Goal: Use online tool/utility: Utilize a website feature to perform a specific function

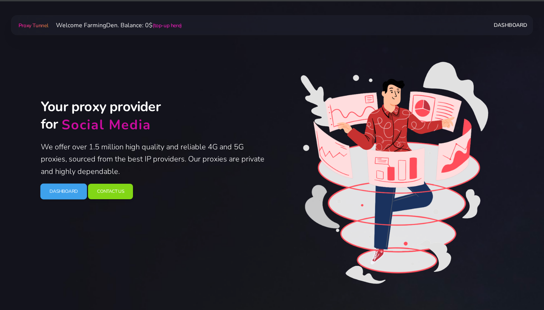
click at [72, 193] on link "Dashboard" at bounding box center [63, 192] width 47 height 16
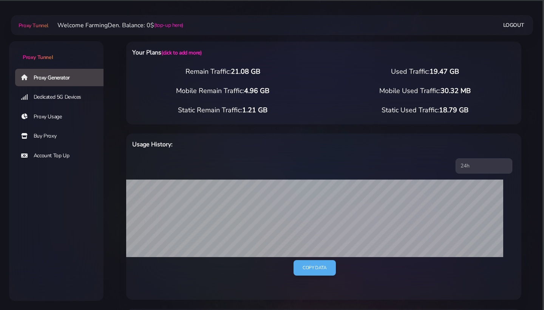
click at [70, 99] on link "Dedicated 5G Devices" at bounding box center [62, 96] width 94 height 17
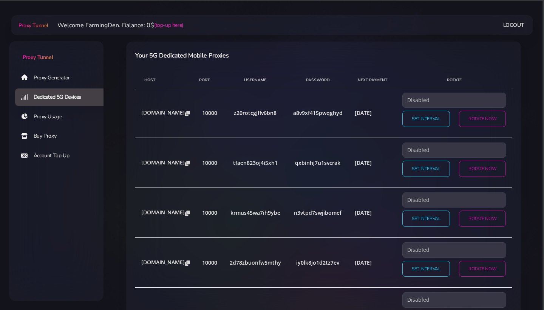
click at [65, 81] on link "Proxy Generator" at bounding box center [62, 77] width 94 height 17
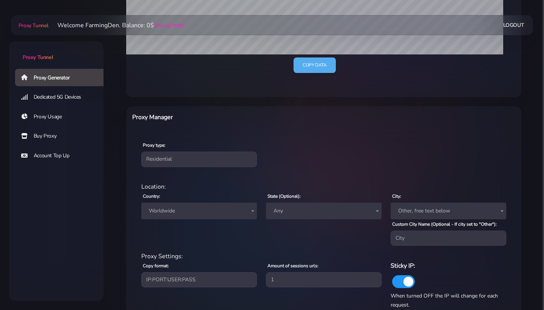
scroll to position [224, 0]
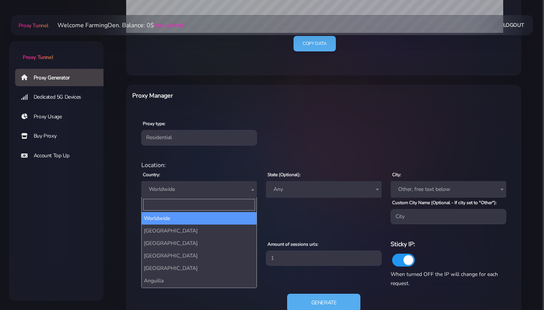
click at [191, 189] on span "Worldwide" at bounding box center [199, 189] width 107 height 11
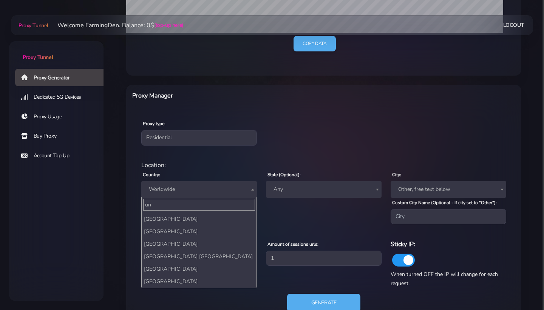
scroll to position [70, 0]
type input "un"
select select "US"
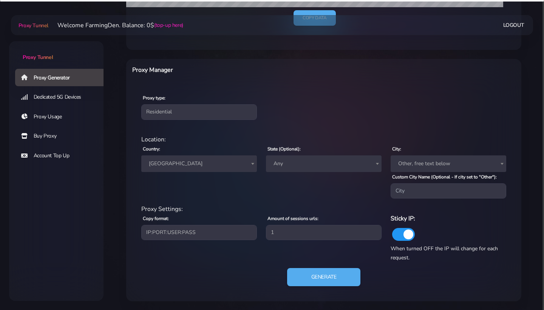
scroll to position [249, 0]
click at [314, 282] on button "Generate" at bounding box center [323, 277] width 75 height 19
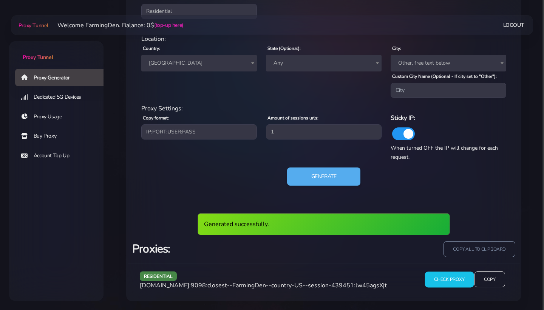
scroll to position [350, 0]
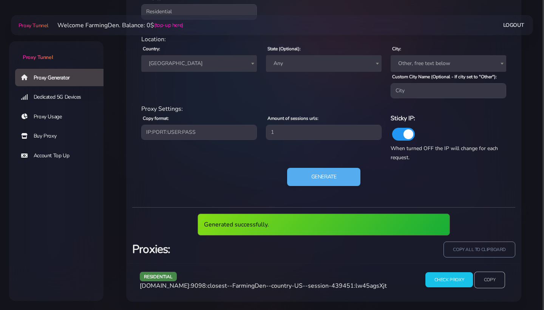
click at [493, 283] on input "Copy" at bounding box center [489, 279] width 31 height 17
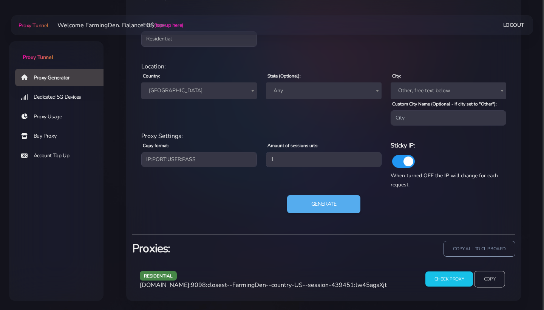
scroll to position [322, 0]
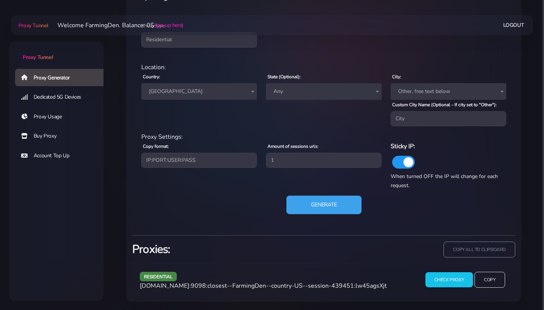
click at [325, 207] on button "Generate" at bounding box center [323, 205] width 75 height 19
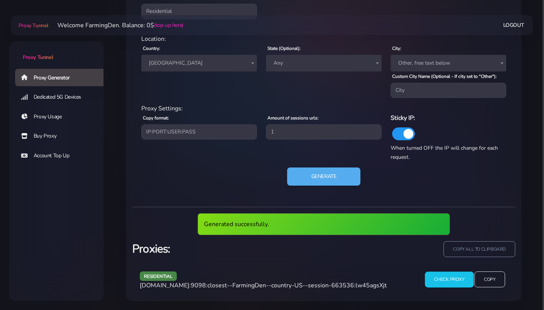
scroll to position [350, 0]
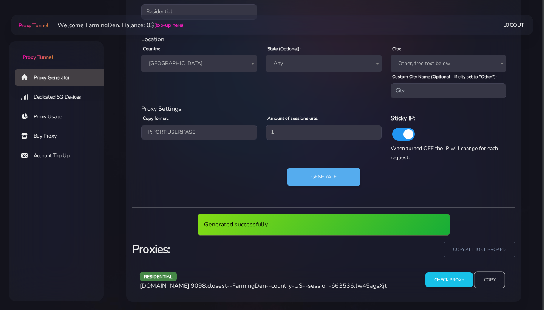
click at [481, 280] on input "Copy" at bounding box center [489, 279] width 31 height 17
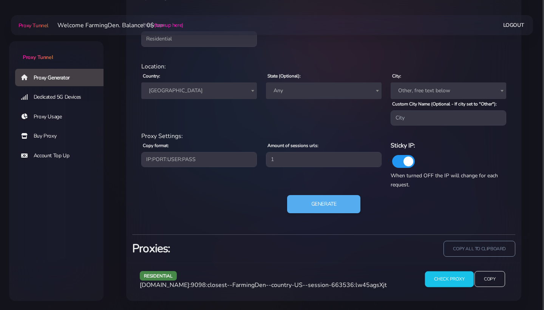
scroll to position [322, 0]
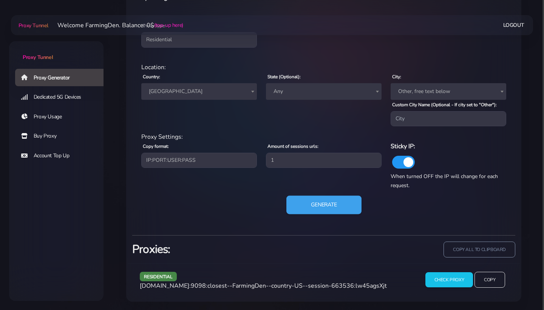
click at [324, 197] on button "Generate" at bounding box center [323, 205] width 75 height 19
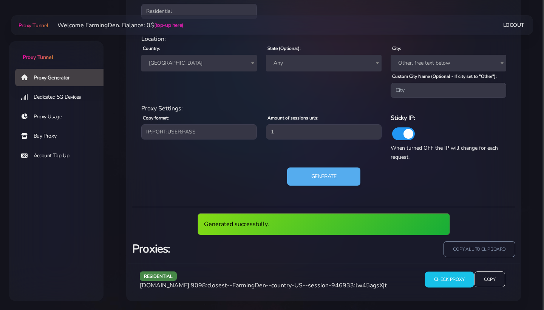
scroll to position [350, 0]
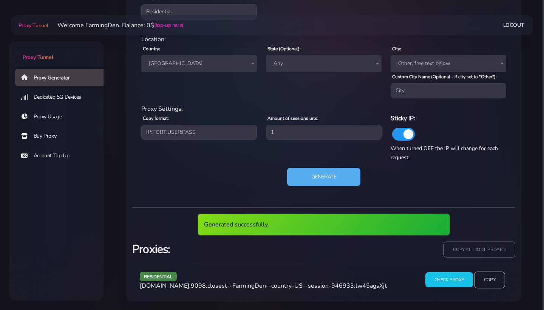
click at [478, 275] on input "Copy" at bounding box center [489, 279] width 31 height 17
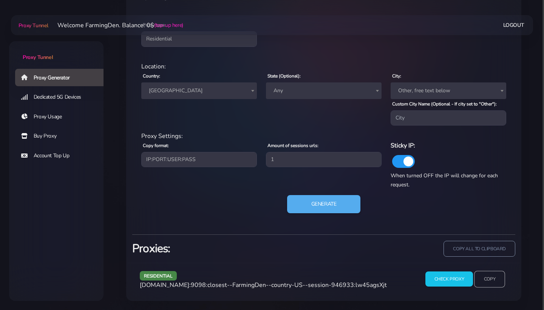
scroll to position [322, 0]
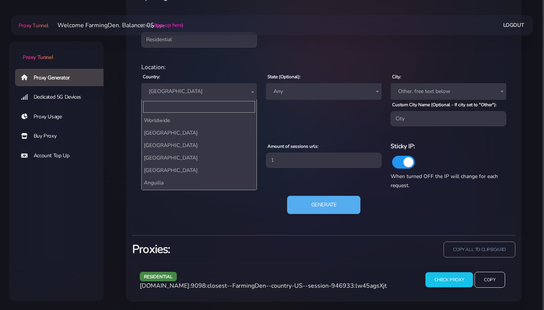
click at [173, 93] on span "[GEOGRAPHIC_DATA]" at bounding box center [199, 91] width 107 height 11
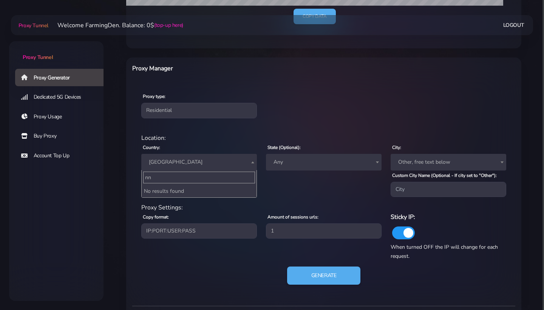
scroll to position [0, 0]
type input "n"
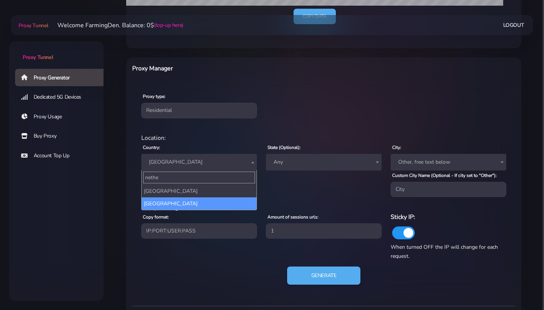
type input "nethe"
select select "NL"
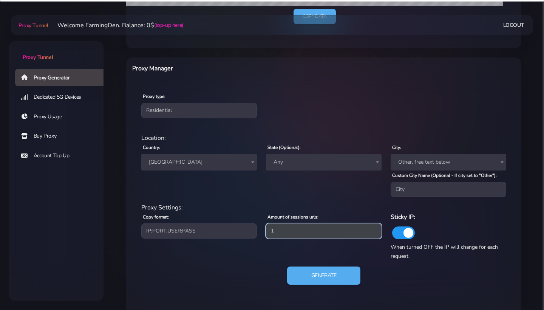
click at [299, 233] on input "1" at bounding box center [324, 230] width 116 height 15
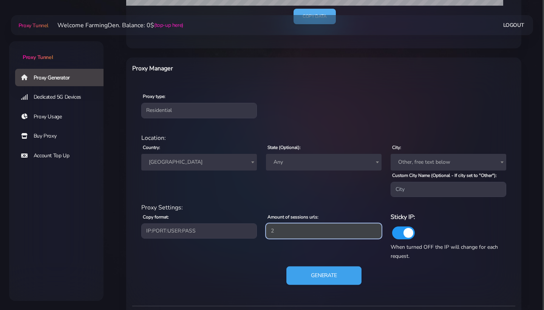
type input "2"
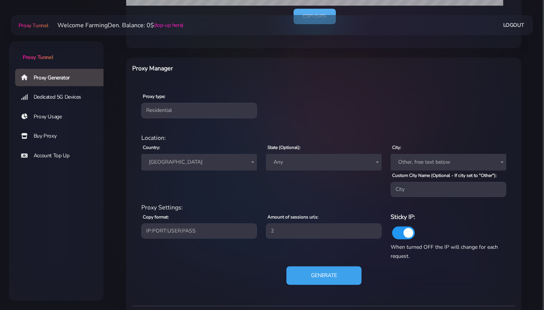
click at [327, 271] on button "Generate" at bounding box center [323, 275] width 75 height 19
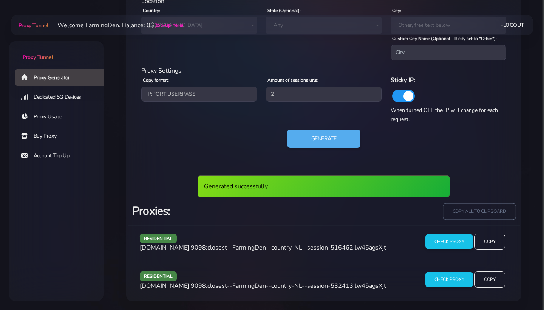
scroll to position [388, 0]
click at [477, 213] on input "copy all to clipboard" at bounding box center [479, 211] width 73 height 17
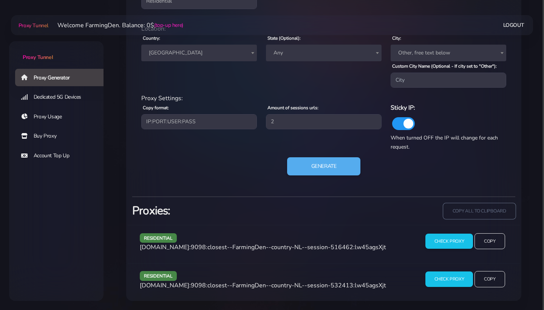
scroll to position [360, 0]
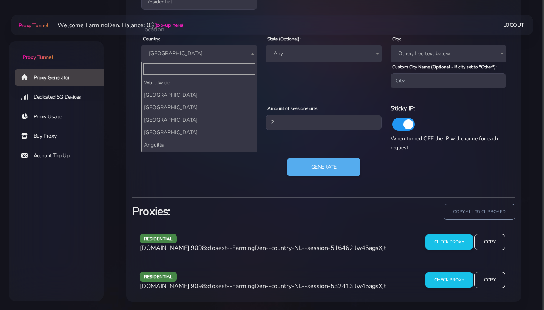
click at [201, 59] on span "[GEOGRAPHIC_DATA]" at bounding box center [199, 53] width 116 height 17
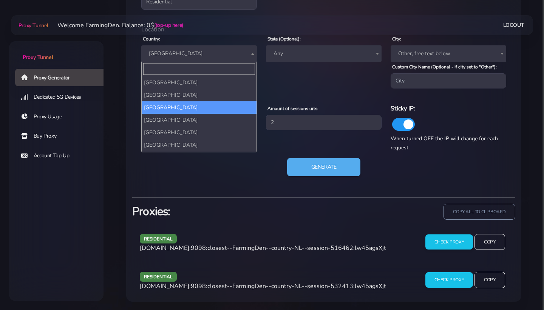
type input "d"
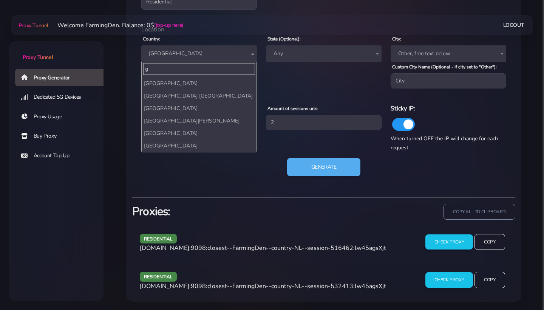
scroll to position [0, 0]
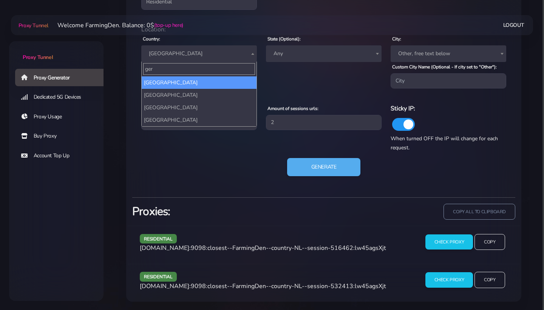
type input "ger"
select select "DE"
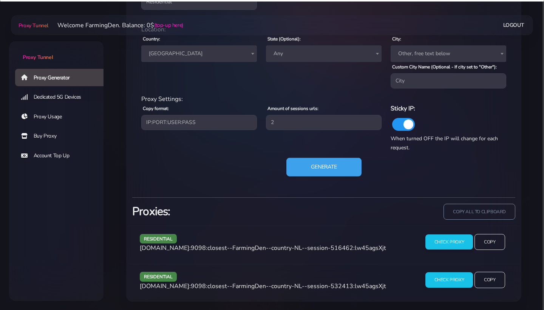
click at [315, 162] on button "Generate" at bounding box center [323, 167] width 75 height 19
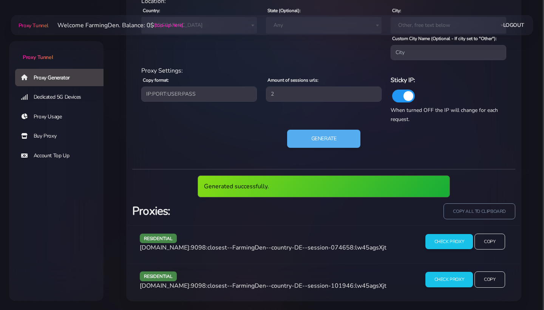
scroll to position [388, 0]
click at [482, 243] on input "Copy" at bounding box center [489, 241] width 31 height 17
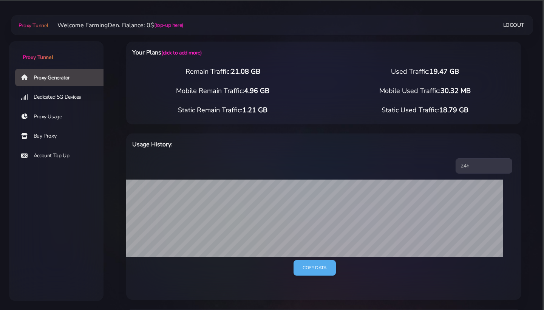
scroll to position [0, 0]
click at [175, 53] on link "(click to add more)" at bounding box center [181, 52] width 40 height 7
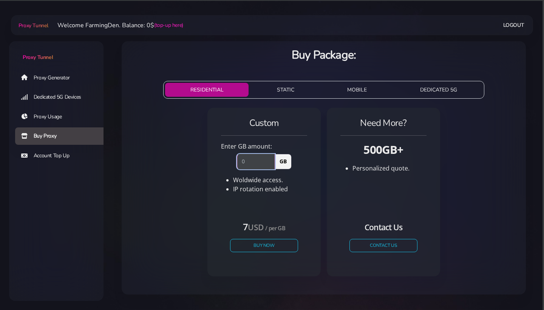
click at [264, 163] on input "number" at bounding box center [256, 161] width 38 height 15
type input "100"
click at [304, 199] on div "Custom Enter GB amount: 100 GB Woldwide access. IP rotation enabled" at bounding box center [263, 164] width 95 height 94
click at [260, 164] on input "100" at bounding box center [256, 161] width 38 height 15
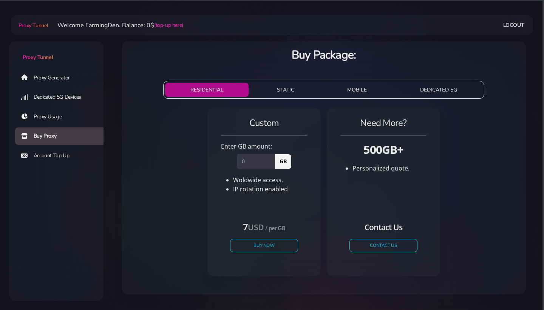
click at [39, 74] on link "Proxy Generator" at bounding box center [62, 77] width 94 height 17
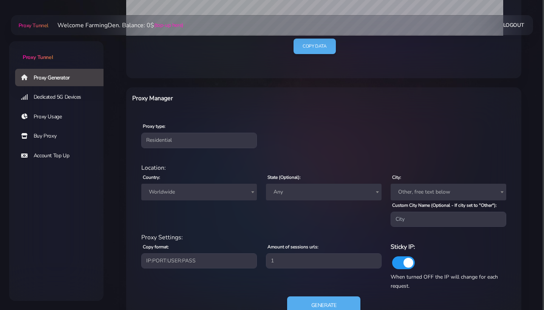
scroll to position [223, 0]
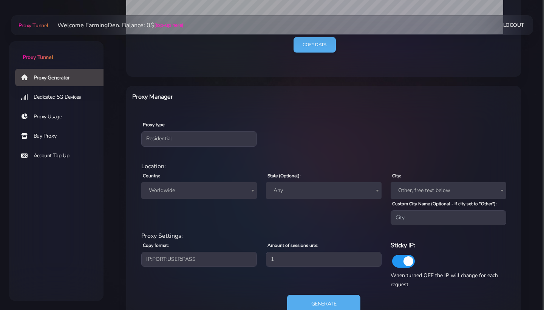
click at [192, 192] on span "Worldwide" at bounding box center [199, 190] width 107 height 11
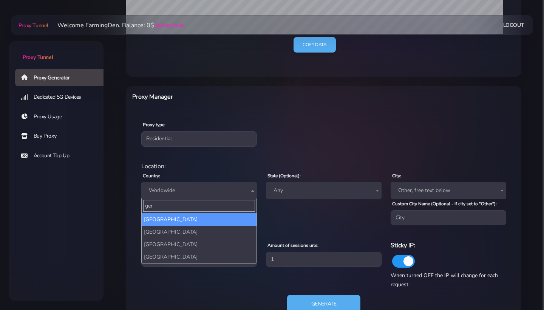
type input "ger"
select select "DE"
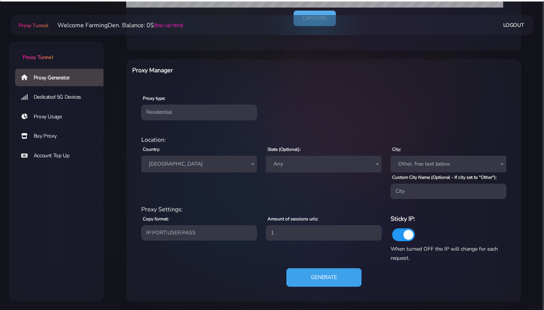
click at [325, 281] on button "Generate" at bounding box center [323, 277] width 75 height 19
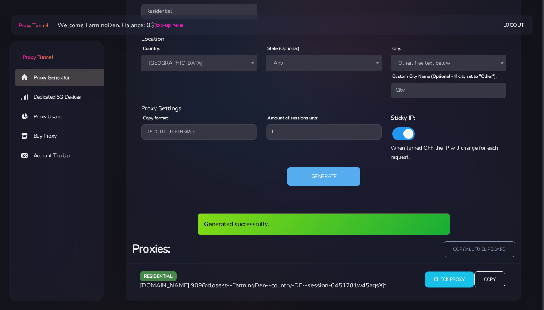
scroll to position [350, 0]
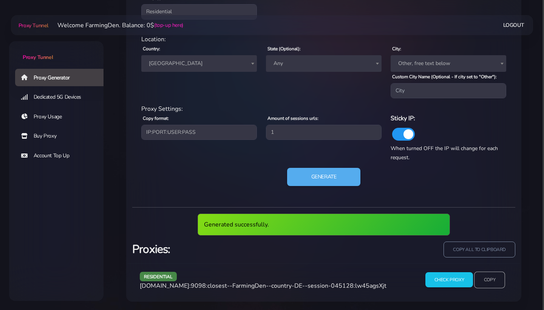
click at [488, 278] on input "Copy" at bounding box center [489, 279] width 31 height 17
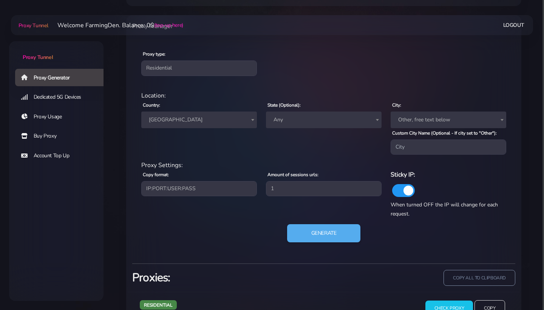
scroll to position [237, 0]
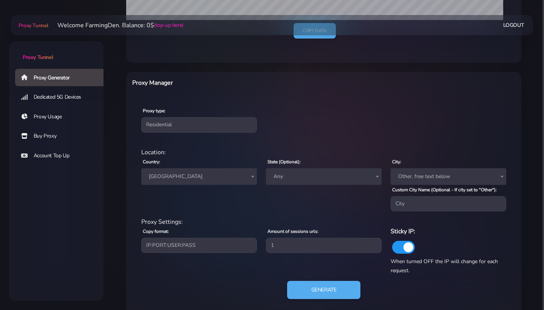
click at [230, 179] on span "[GEOGRAPHIC_DATA]" at bounding box center [199, 176] width 107 height 11
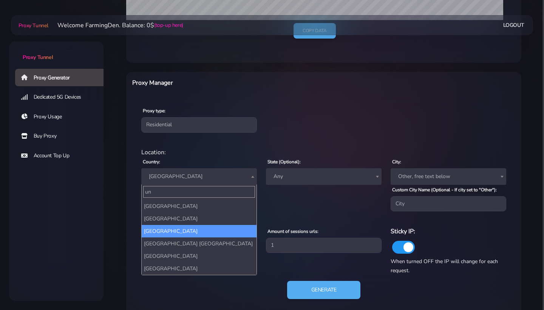
scroll to position [70, 0]
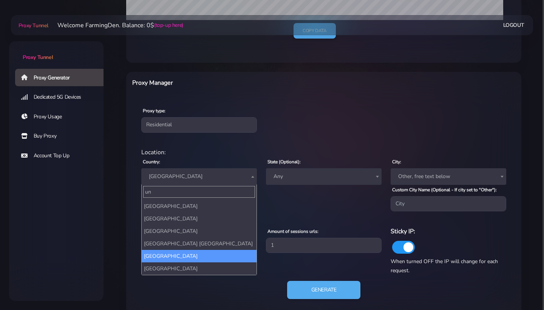
type input "un"
select select "US"
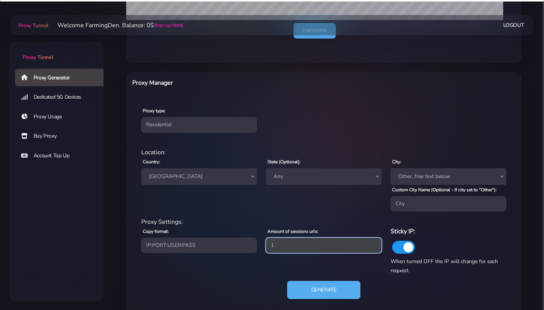
click at [294, 245] on input "1" at bounding box center [324, 245] width 116 height 15
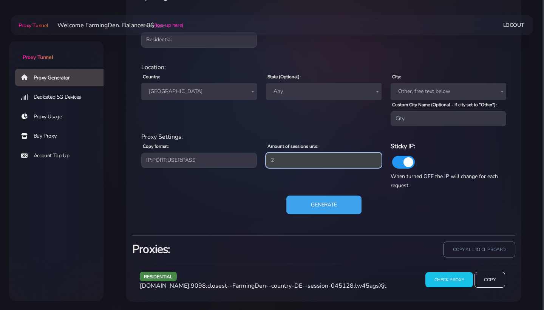
type input "2"
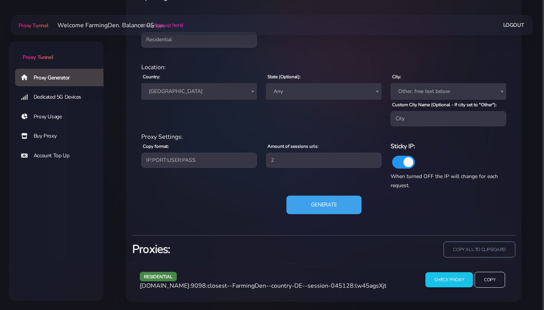
click at [331, 205] on button "Generate" at bounding box center [323, 205] width 75 height 19
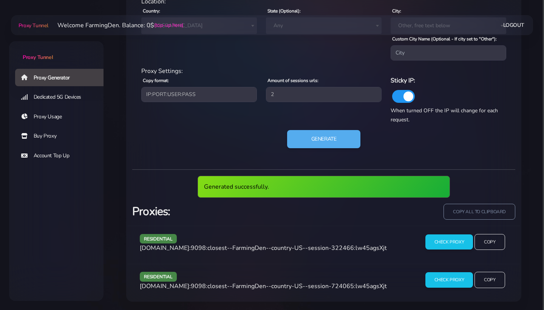
click at [479, 220] on div "copy all to clipboard" at bounding box center [422, 215] width 196 height 22
click at [479, 214] on input "copy all to clipboard" at bounding box center [479, 211] width 73 height 17
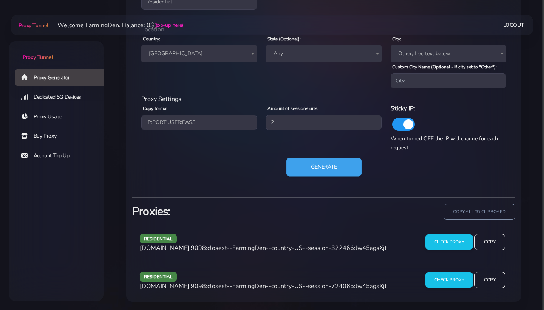
click at [312, 168] on button "Generate" at bounding box center [323, 167] width 75 height 19
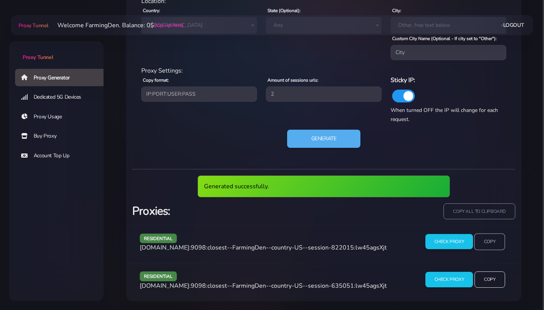
scroll to position [388, 0]
click at [498, 237] on input "Copy" at bounding box center [489, 241] width 31 height 17
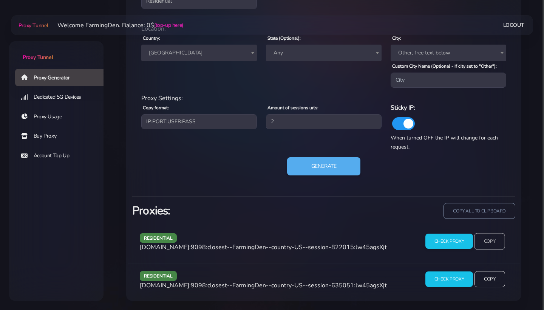
scroll to position [360, 0]
